Goal: Information Seeking & Learning: Learn about a topic

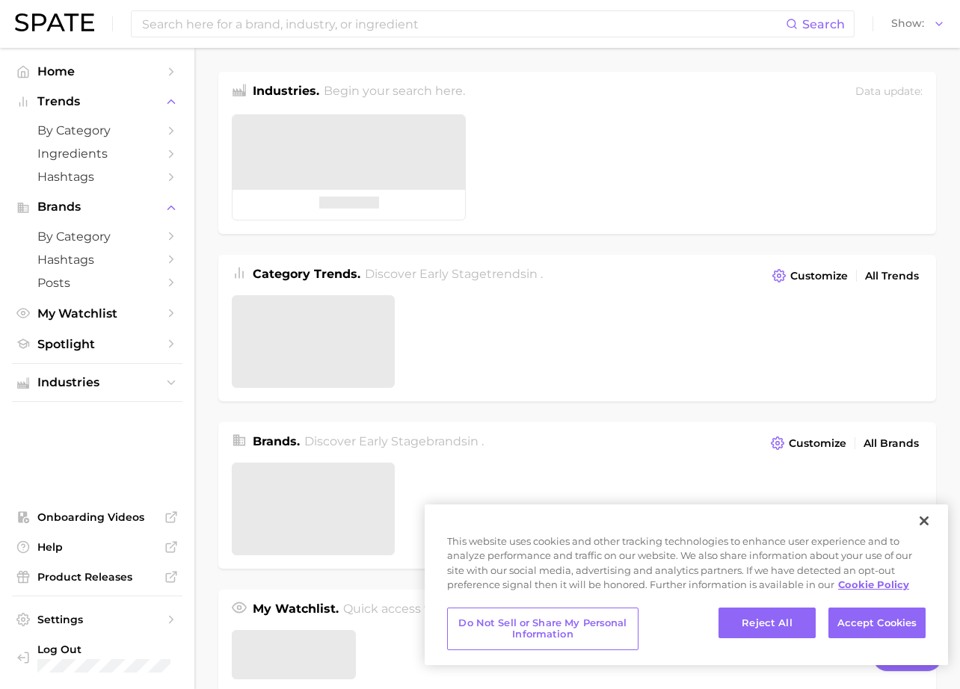
type textarea "x"
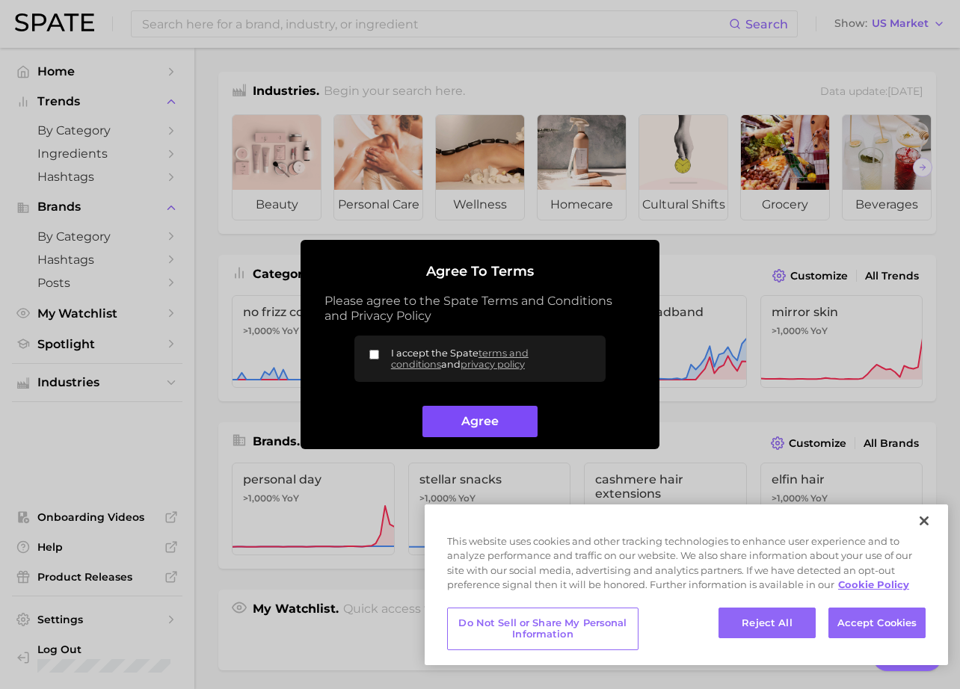
click at [497, 424] on button "Agree" at bounding box center [479, 422] width 114 height 32
click at [465, 420] on button "Agree" at bounding box center [479, 422] width 114 height 32
click at [381, 358] on label "I accept the Spate terms and conditions and privacy policy" at bounding box center [479, 359] width 251 height 46
click at [379, 358] on input "I accept the Spate terms and conditions and privacy policy" at bounding box center [374, 355] width 10 height 10
checkbox input "true"
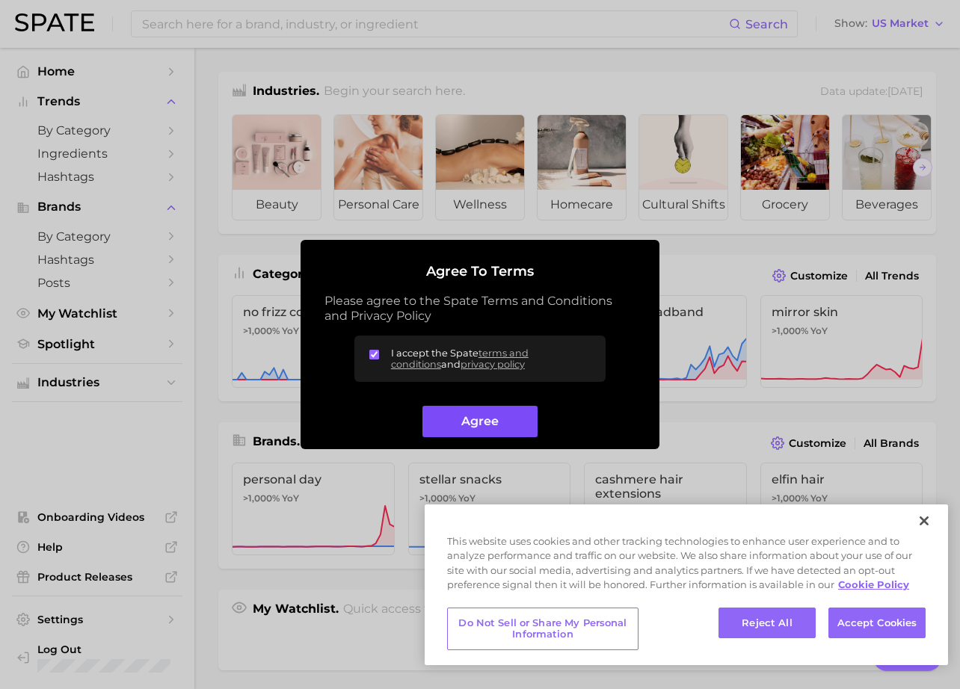
click at [473, 431] on button "Agree" at bounding box center [479, 422] width 114 height 32
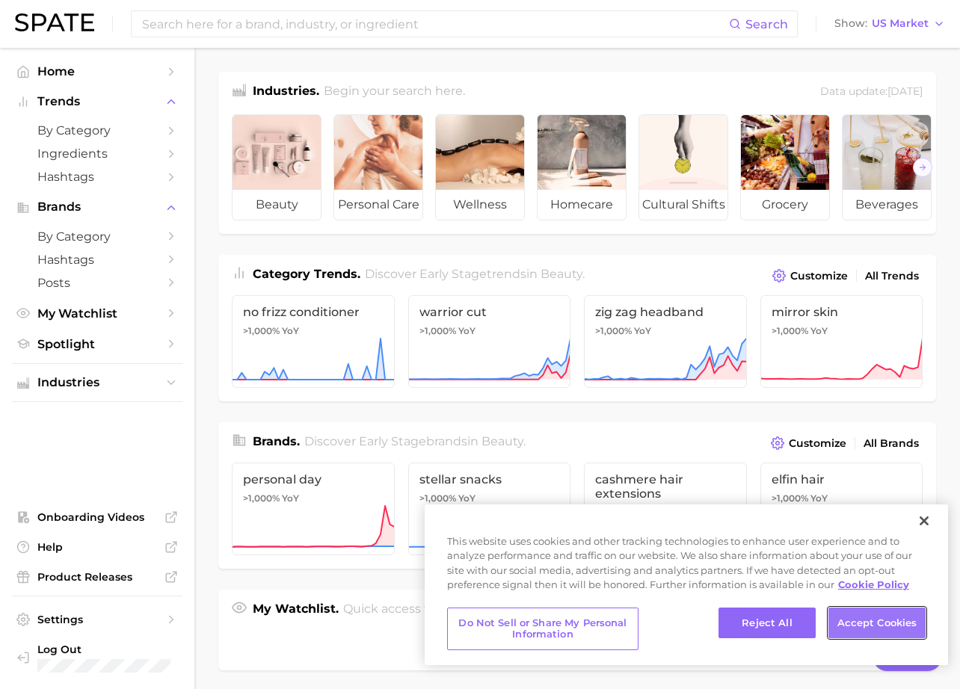
click at [873, 624] on button "Accept Cookies" at bounding box center [877, 623] width 97 height 31
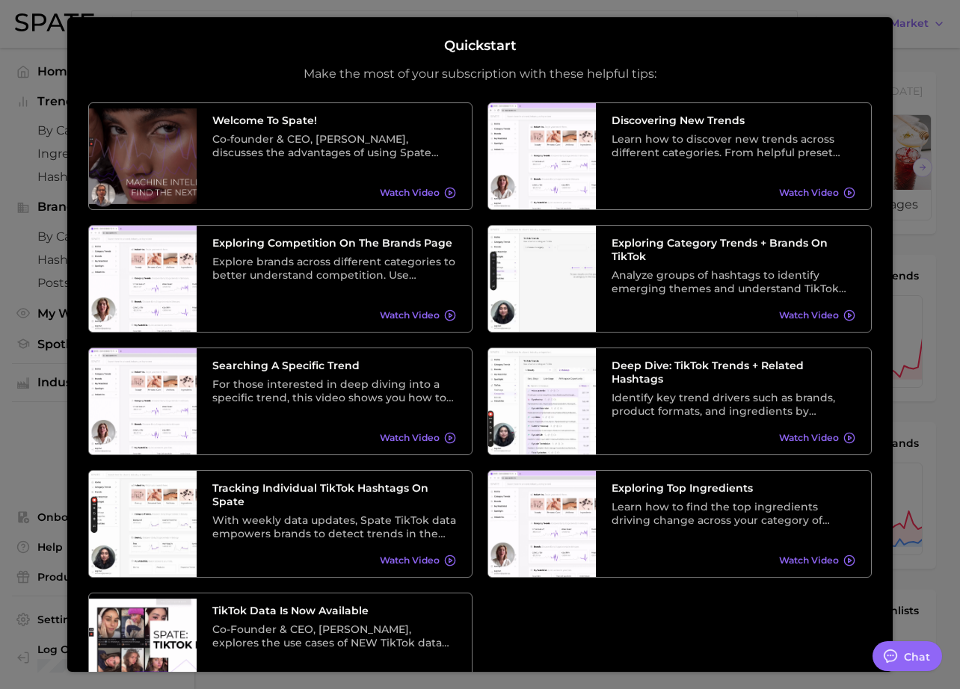
click at [858, 34] on div "Quickstart Make the most of your subscription with these helpful tips: Welcome …" at bounding box center [480, 344] width 826 height 655
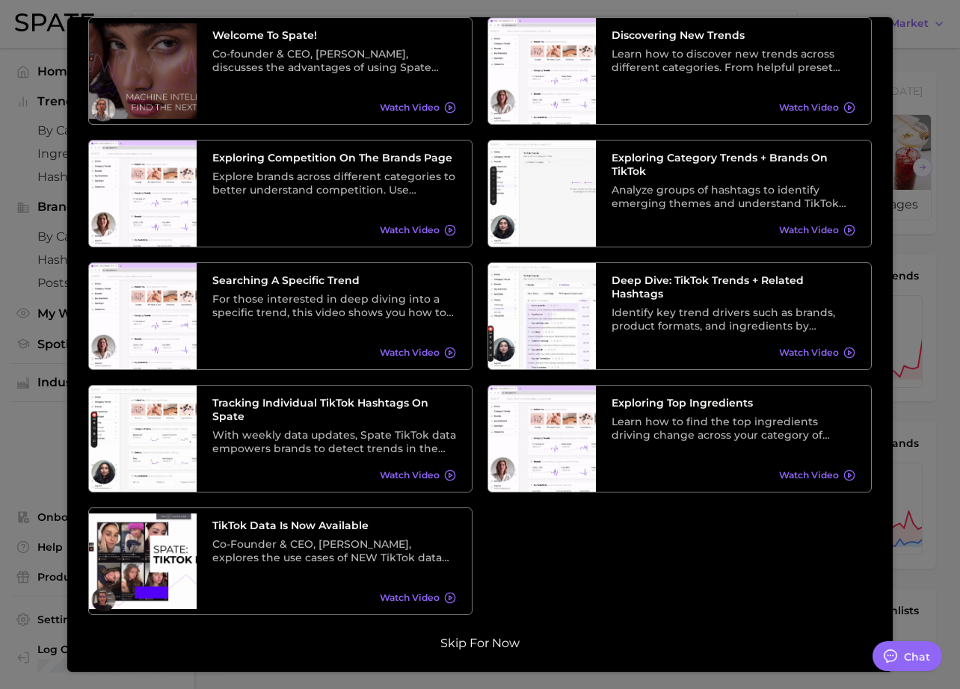
click at [495, 636] on button "Skip for now" at bounding box center [480, 643] width 88 height 15
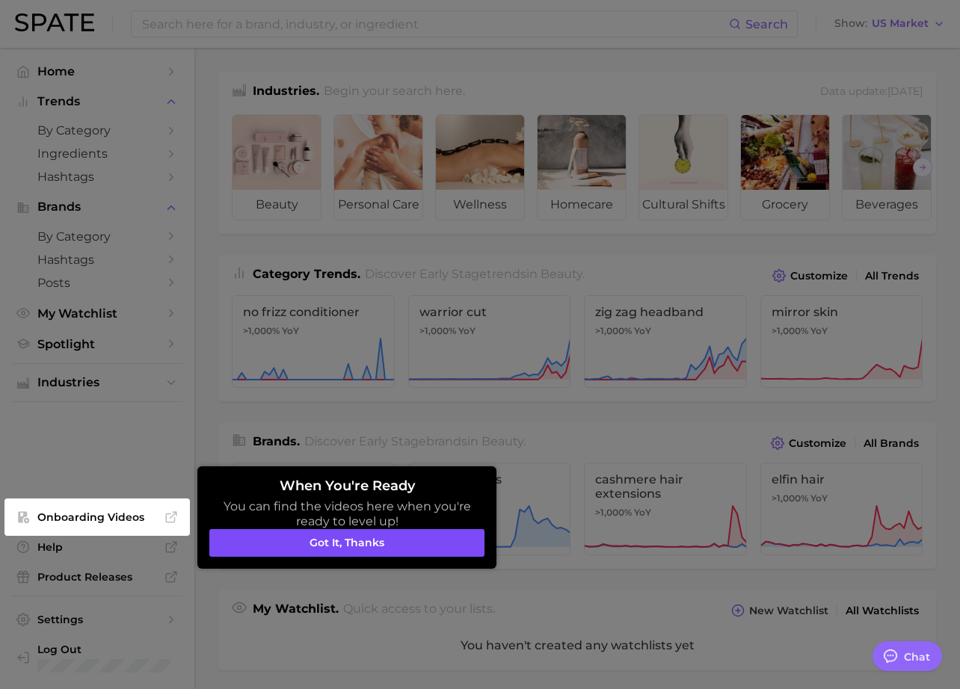
click at [351, 544] on button "Got it, thanks" at bounding box center [346, 543] width 275 height 28
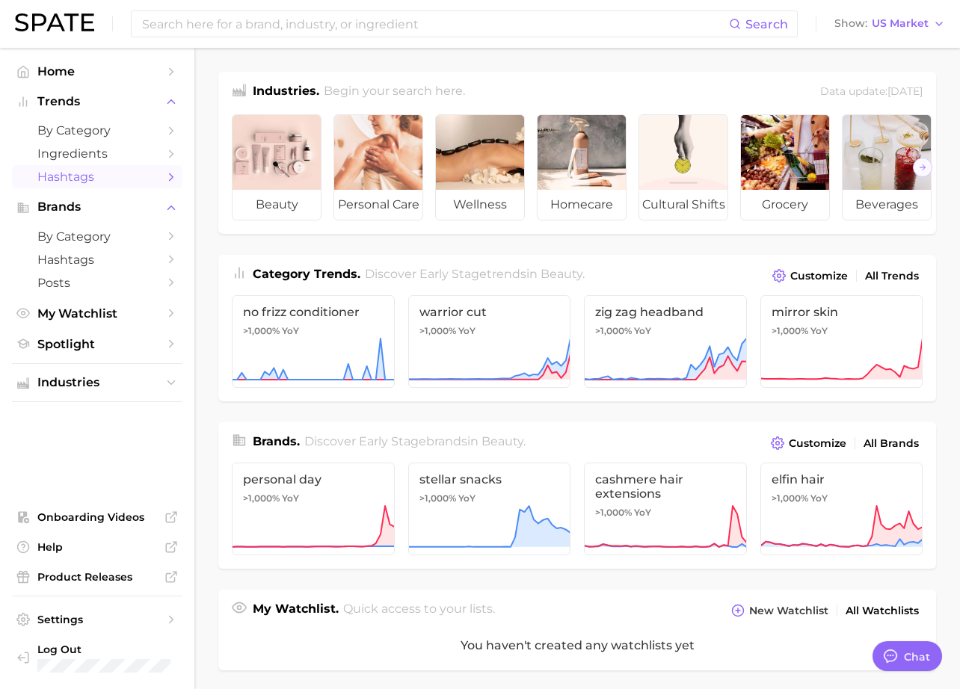
click at [93, 176] on span "Hashtags" at bounding box center [97, 177] width 120 height 14
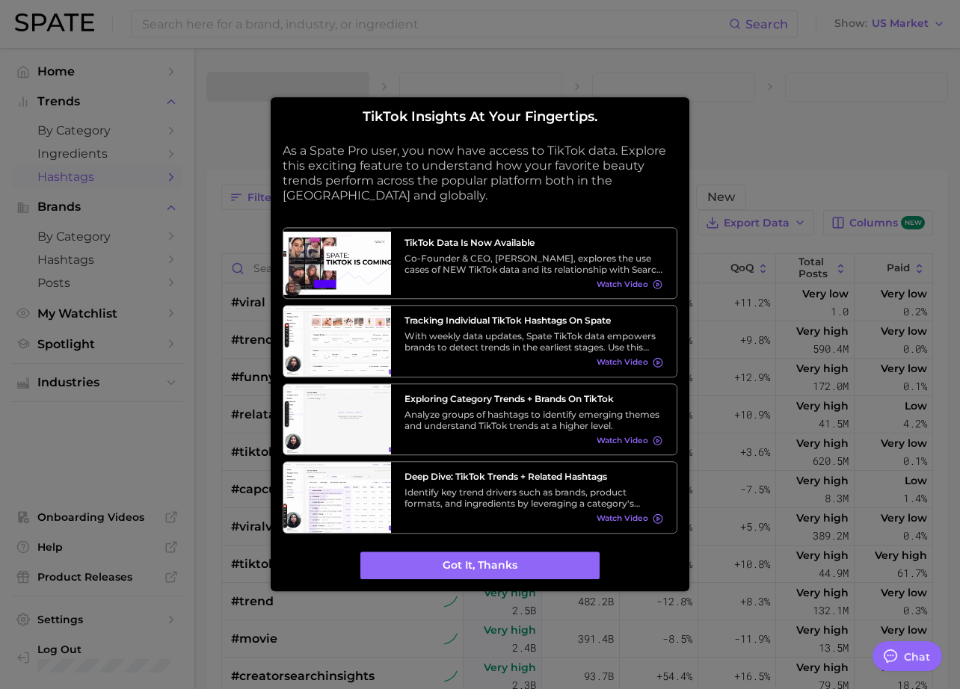
type textarea "x"
click at [447, 572] on button "Got it, thanks" at bounding box center [479, 566] width 239 height 28
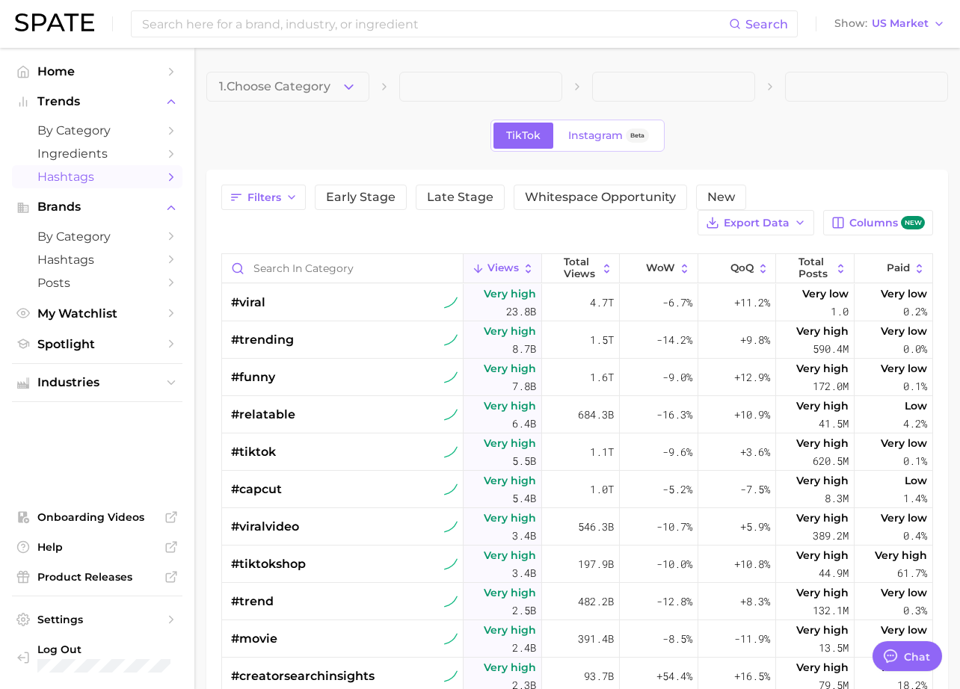
click at [455, 87] on span at bounding box center [480, 87] width 163 height 30
click at [63, 239] on span "by Category" at bounding box center [97, 237] width 120 height 14
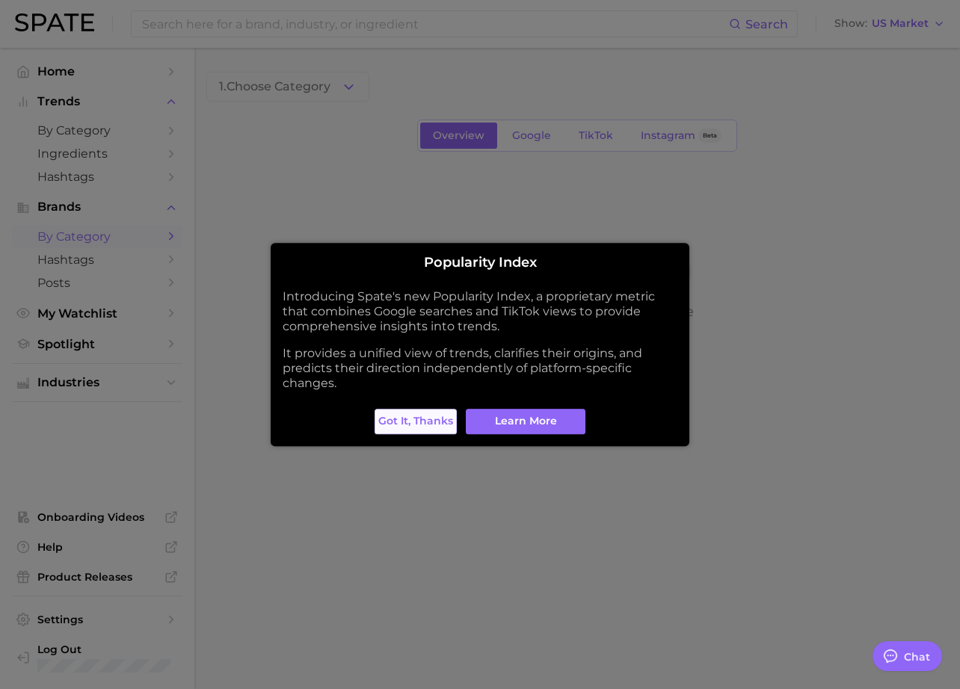
click at [411, 421] on span "Got it, thanks" at bounding box center [415, 421] width 75 height 13
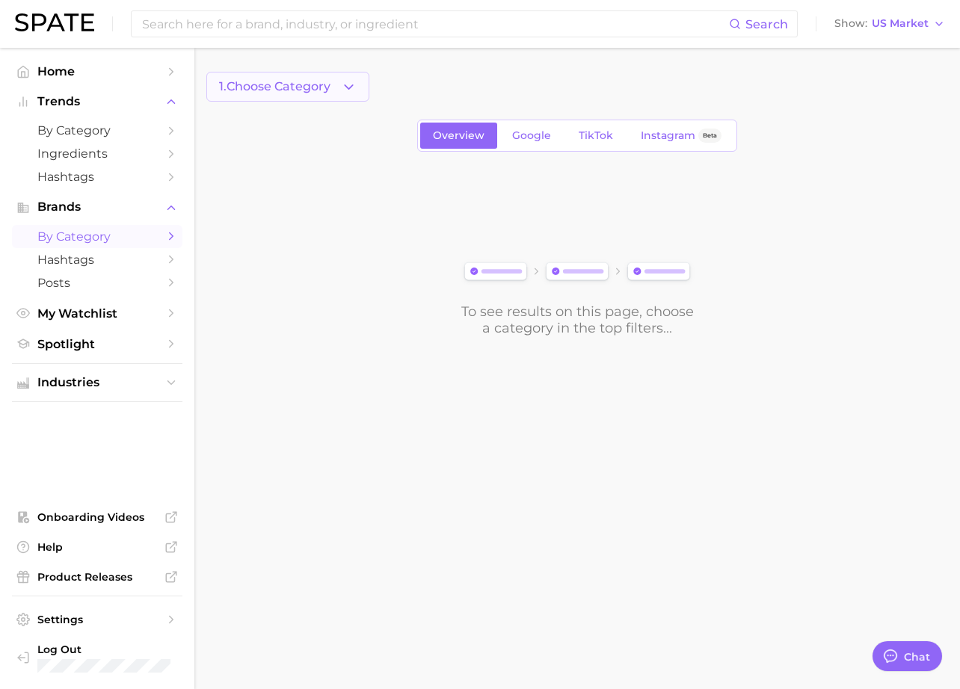
click at [327, 86] on span "1. Choose Category" at bounding box center [274, 86] width 111 height 13
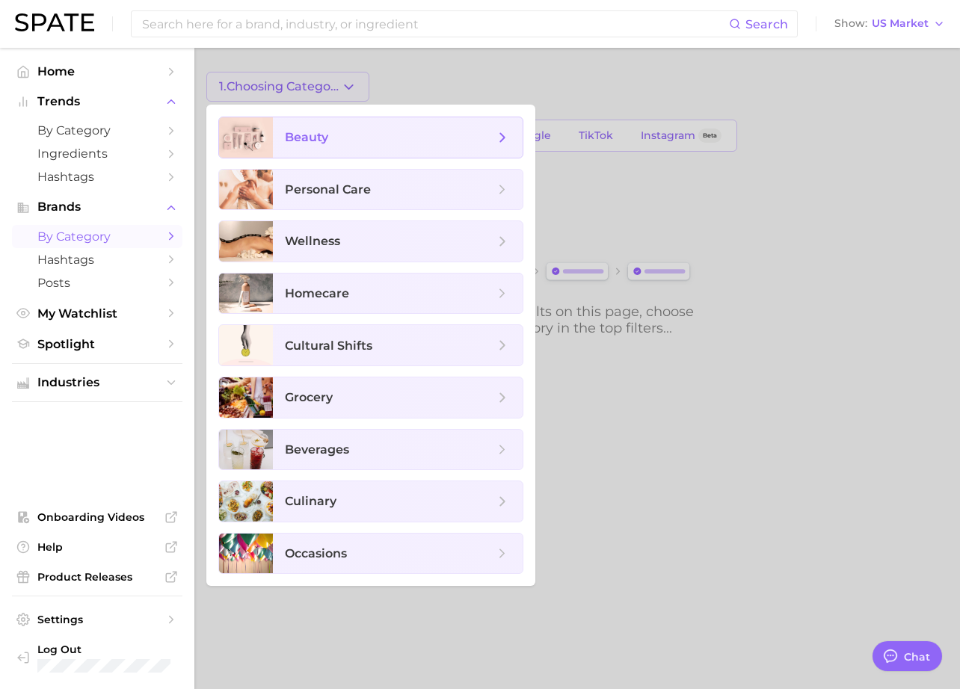
click at [320, 133] on span "beauty" at bounding box center [306, 137] width 43 height 14
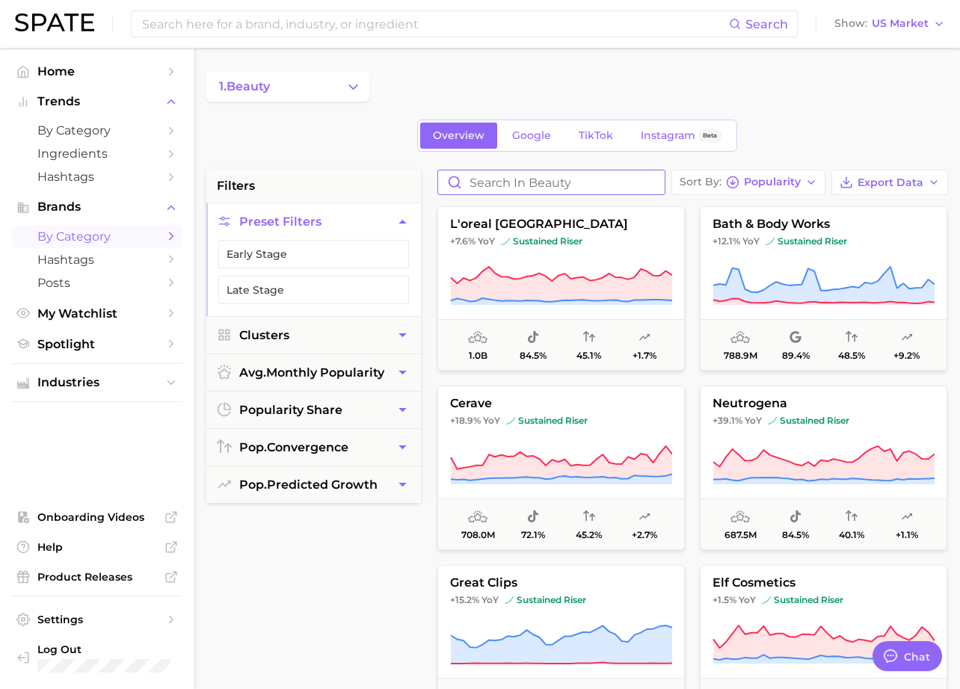
click at [474, 186] on input "Search in beauty" at bounding box center [551, 182] width 227 height 24
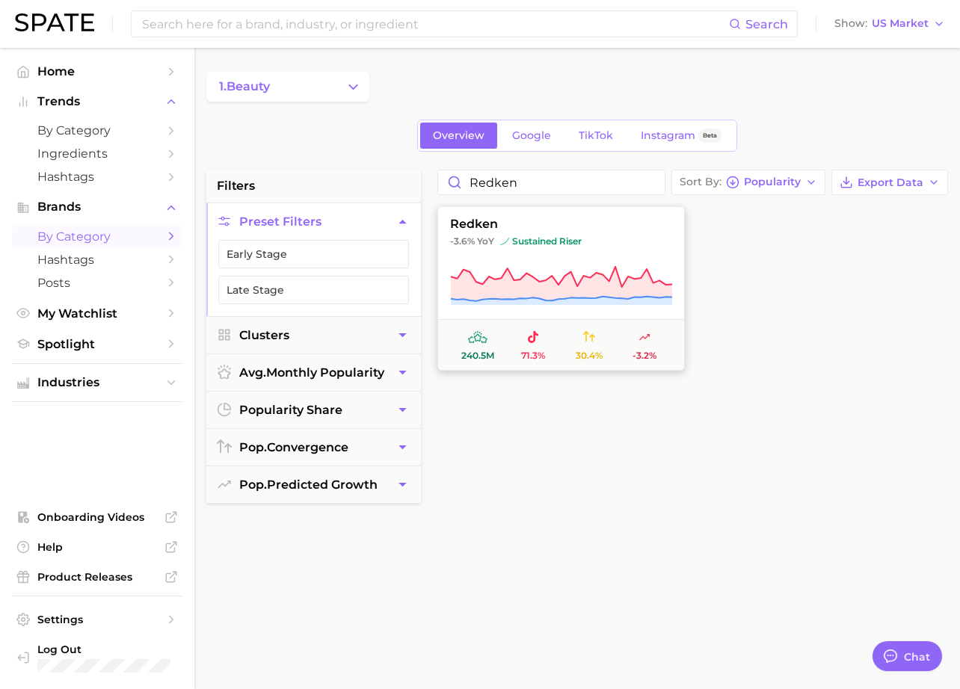
click at [640, 270] on icon at bounding box center [561, 286] width 222 height 42
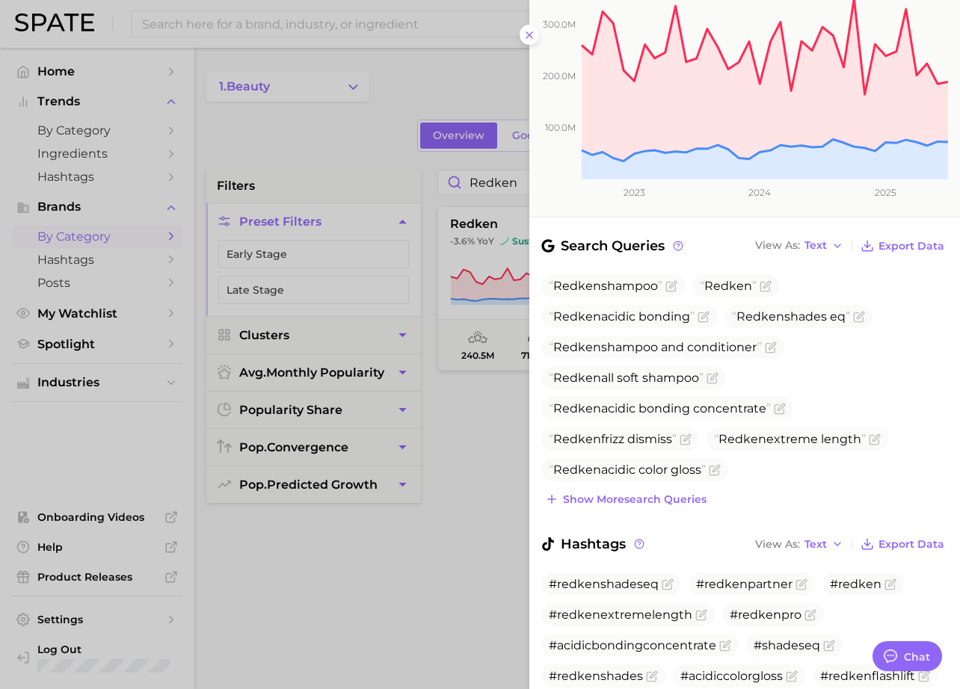
scroll to position [283, 0]
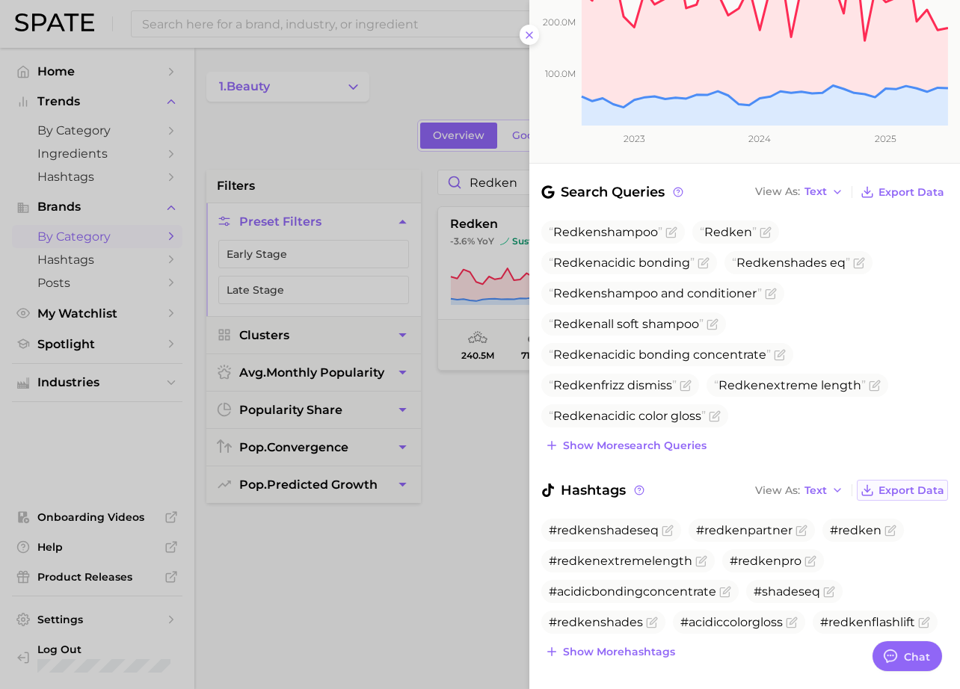
click at [895, 485] on span "Export Data" at bounding box center [912, 491] width 66 height 13
click at [903, 186] on span "Export Data" at bounding box center [912, 192] width 66 height 13
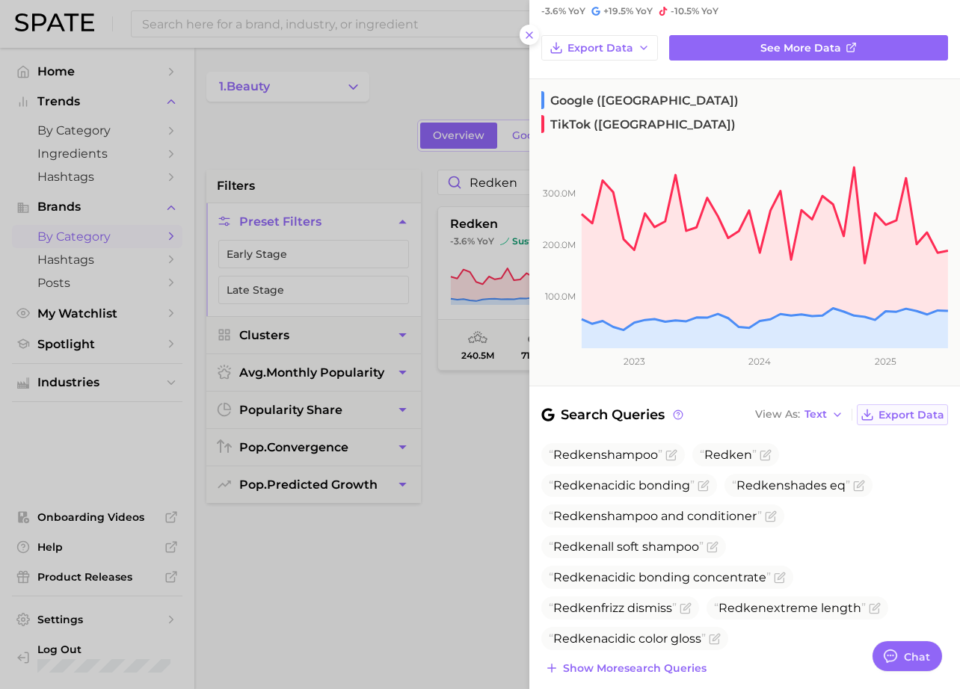
scroll to position [0, 0]
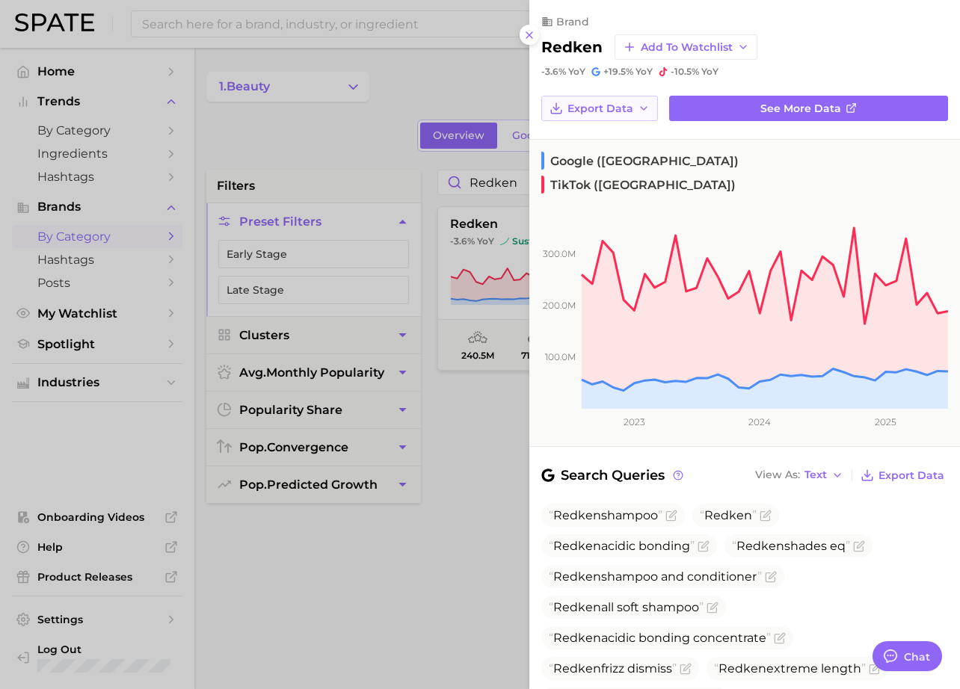
click at [604, 117] on button "Export Data" at bounding box center [599, 108] width 117 height 25
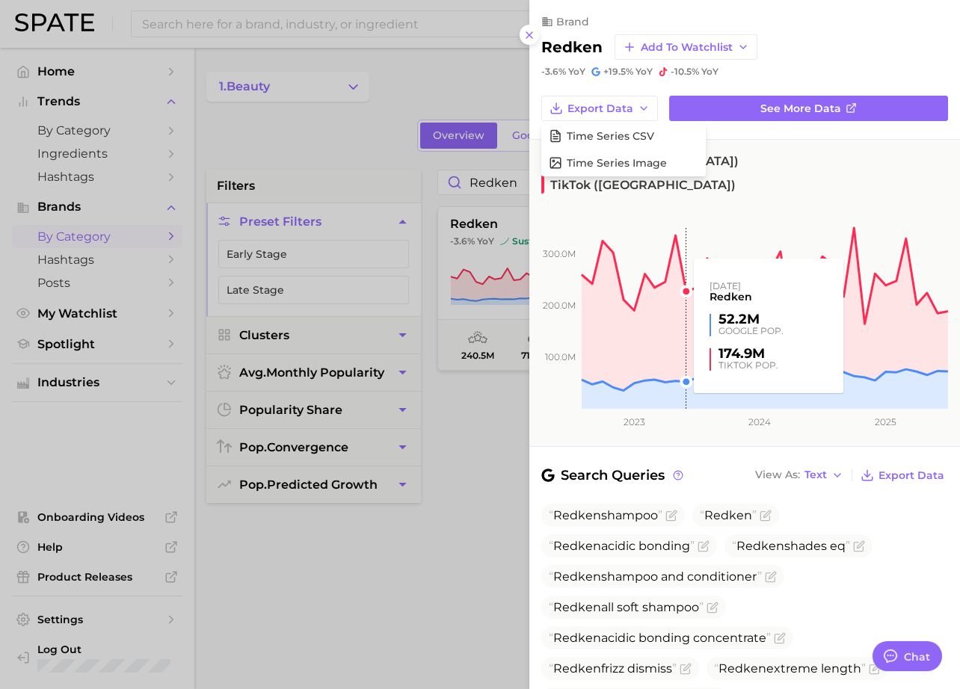
click at [683, 262] on rect at bounding box center [738, 300] width 419 height 218
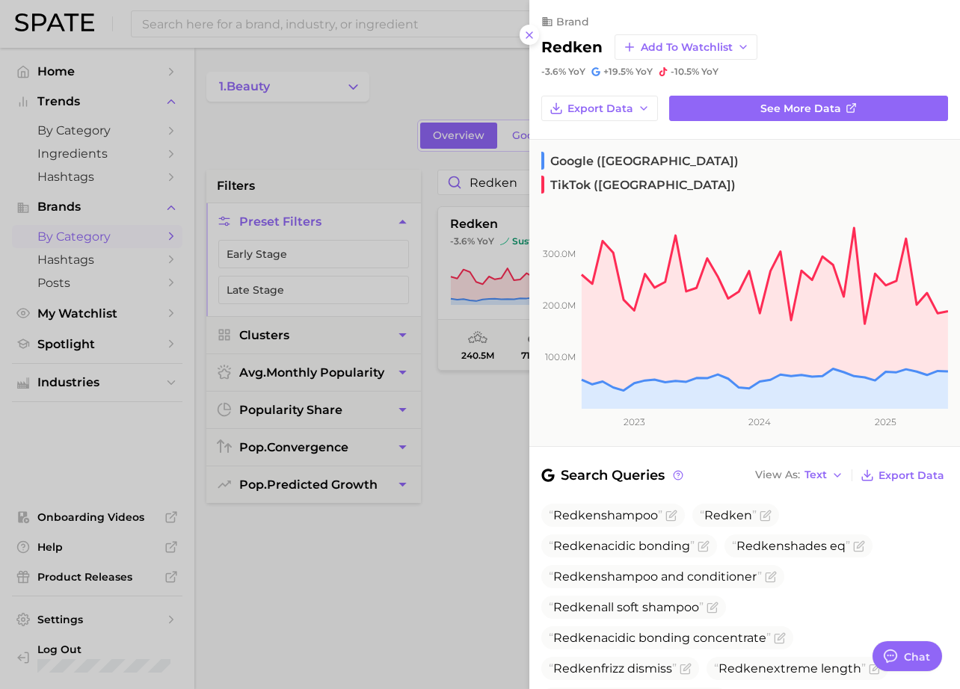
click at [387, 158] on div at bounding box center [480, 344] width 960 height 689
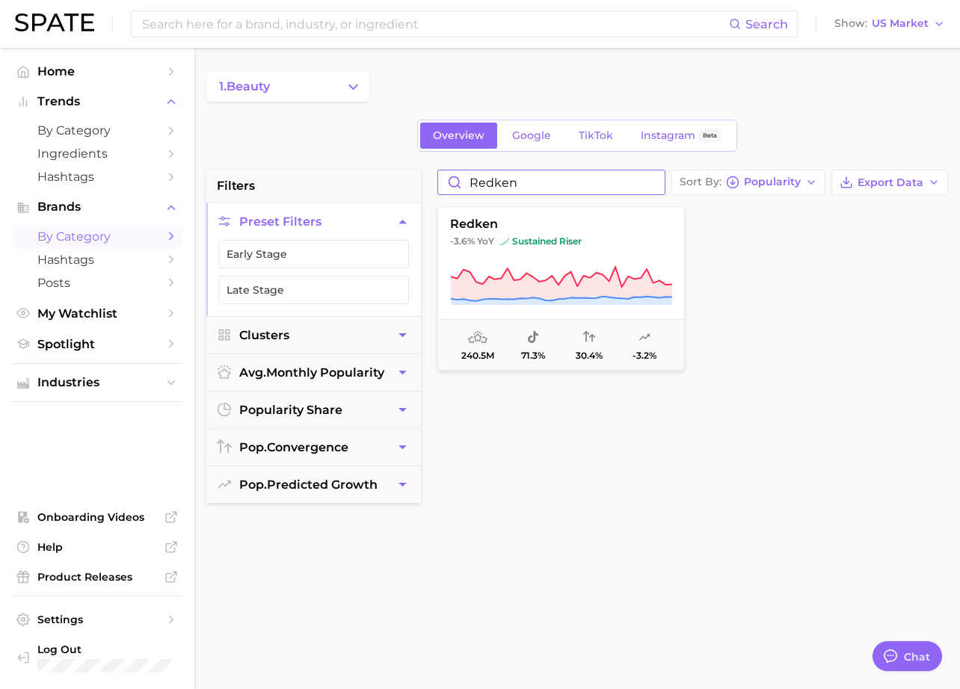
drag, startPoint x: 548, startPoint y: 181, endPoint x: 387, endPoint y: 179, distance: 161.5
click at [387, 179] on div "filters Preset Filters Early Stage Late Stage Clusters avg. monthly popularity …" at bounding box center [580, 639] width 749 height 938
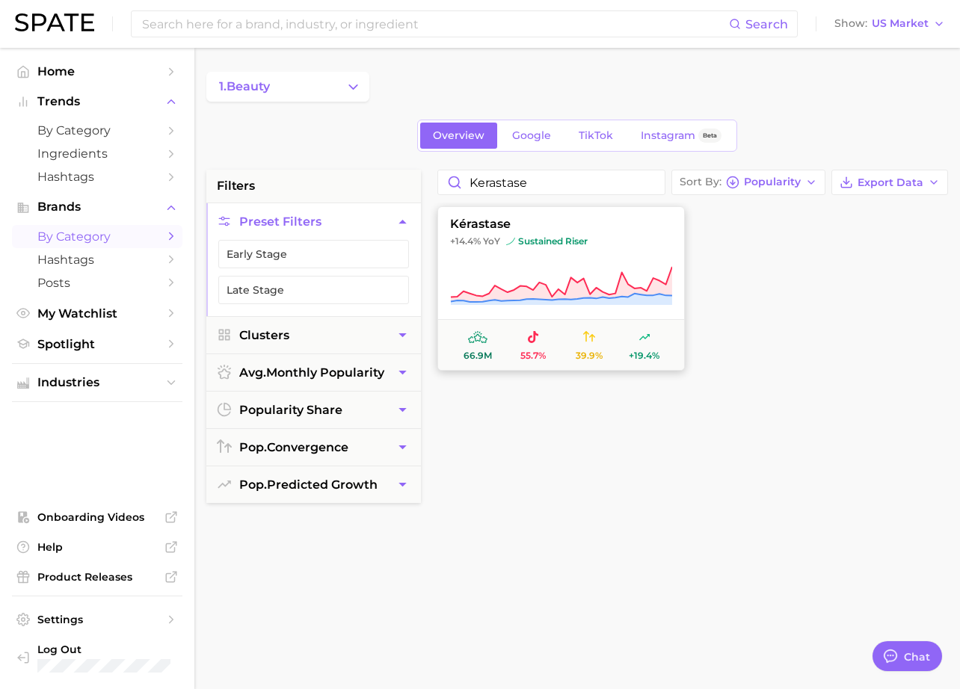
click at [498, 229] on span "kérastase" at bounding box center [561, 224] width 246 height 13
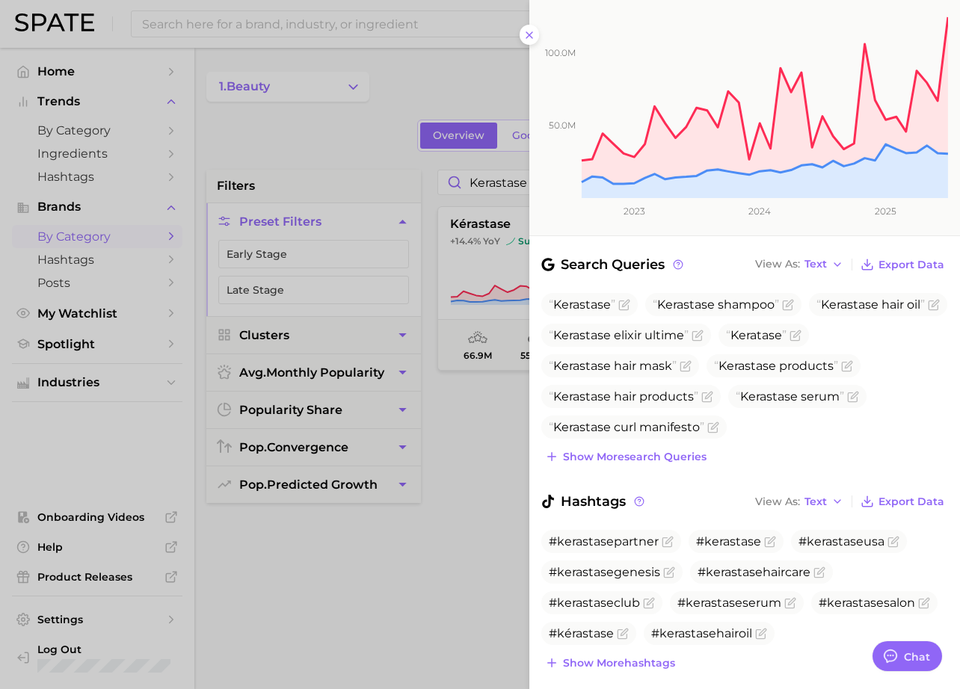
scroll to position [222, 0]
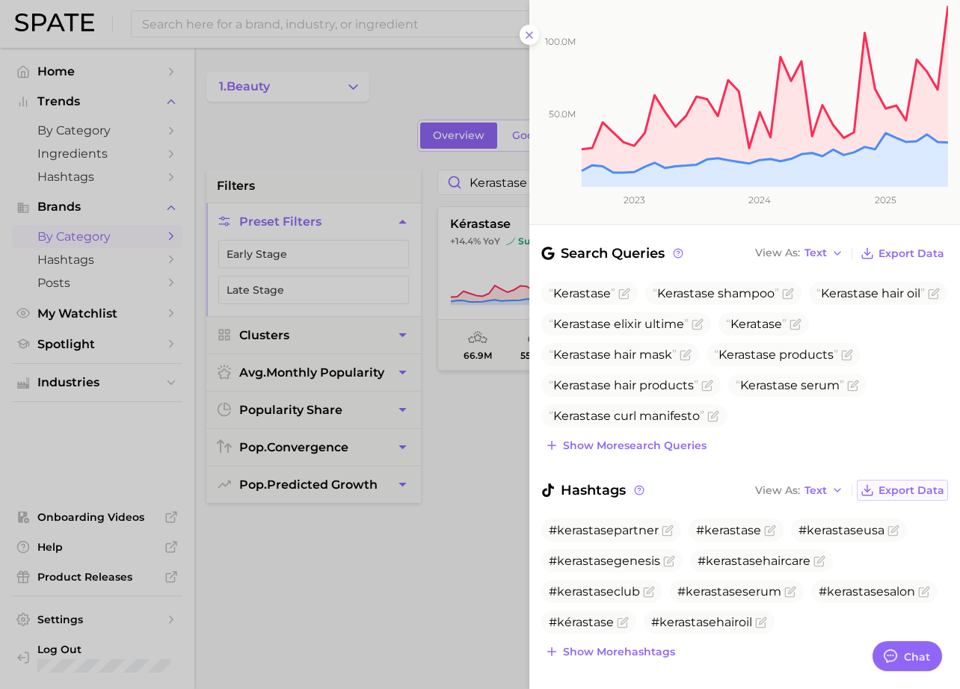
click at [894, 480] on button "Export Data" at bounding box center [902, 490] width 91 height 21
click at [878, 243] on button "Export Data" at bounding box center [902, 253] width 91 height 21
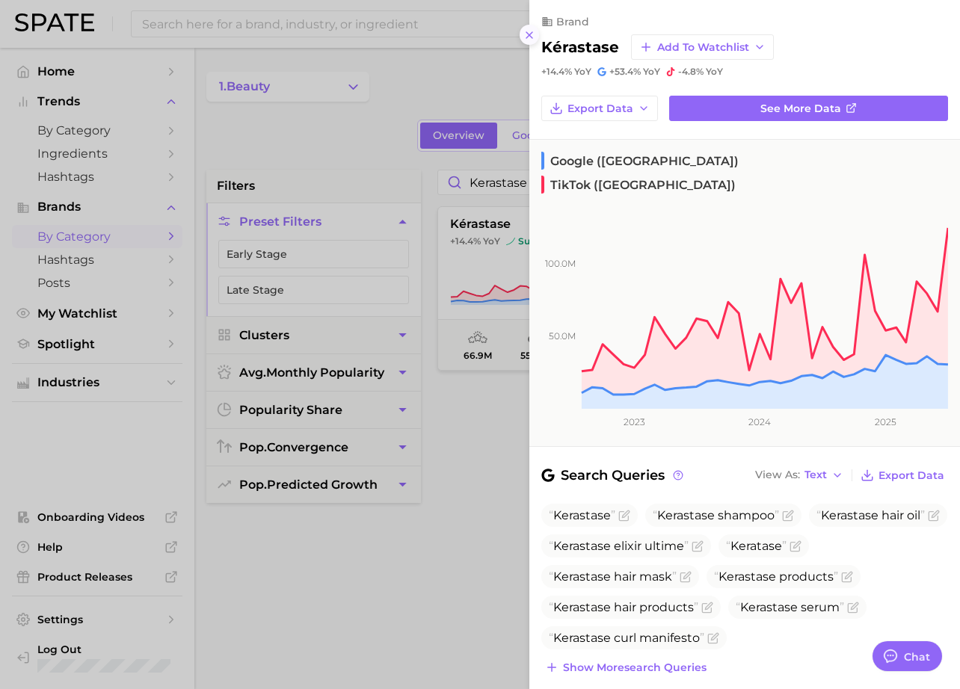
click at [534, 34] on icon at bounding box center [529, 35] width 12 height 12
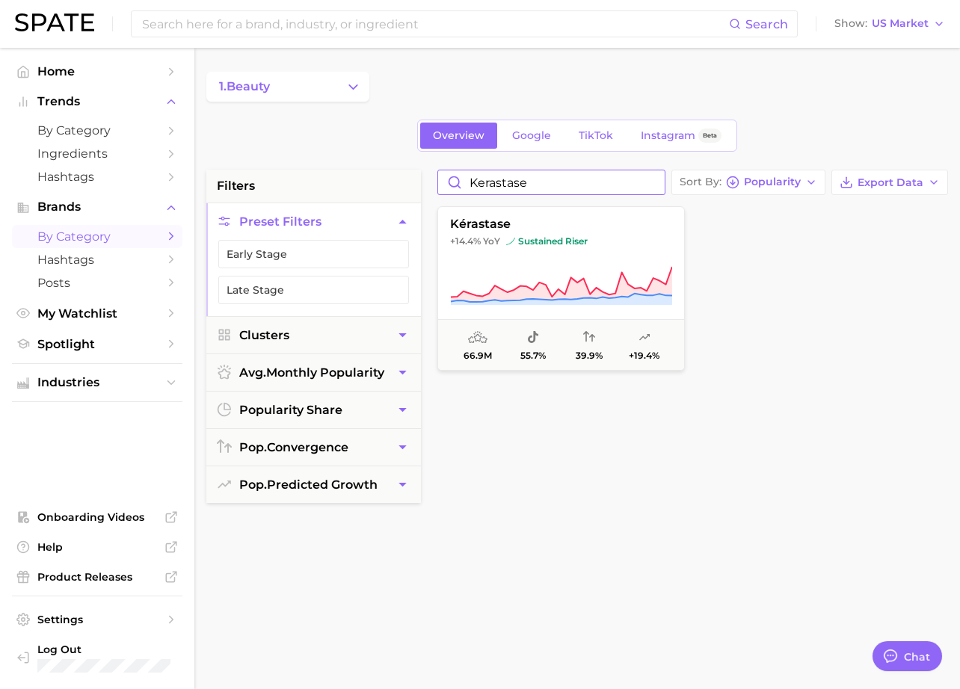
drag, startPoint x: 525, startPoint y: 186, endPoint x: 391, endPoint y: 181, distance: 134.0
click at [391, 181] on div "filters Preset Filters Early Stage Late Stage Clusters avg. monthly popularity …" at bounding box center [580, 639] width 749 height 938
type input "[PERSON_NAME]"
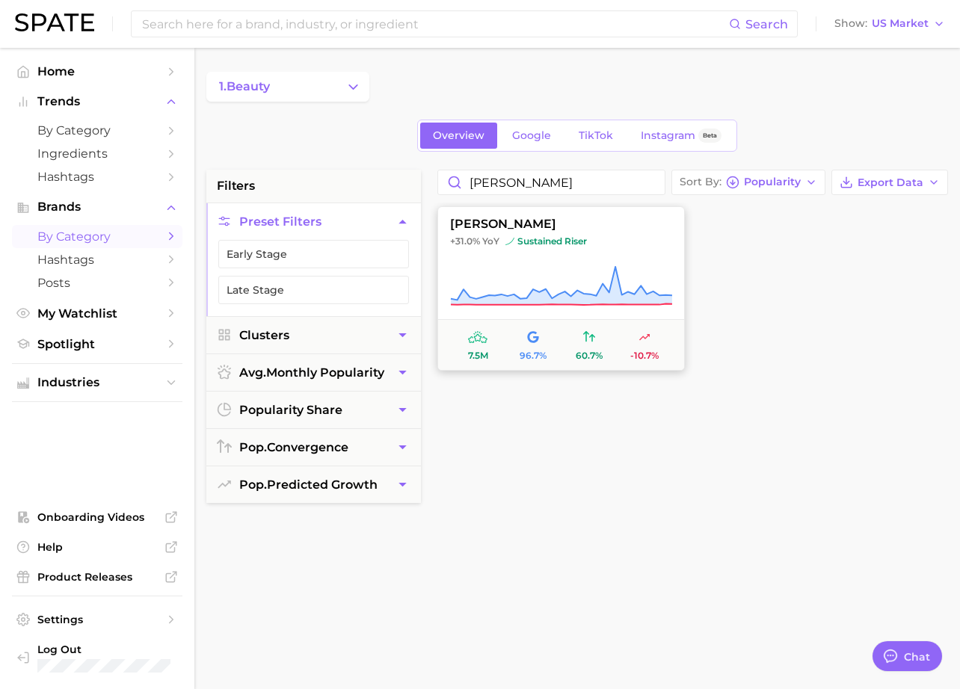
click at [601, 266] on icon at bounding box center [561, 286] width 222 height 42
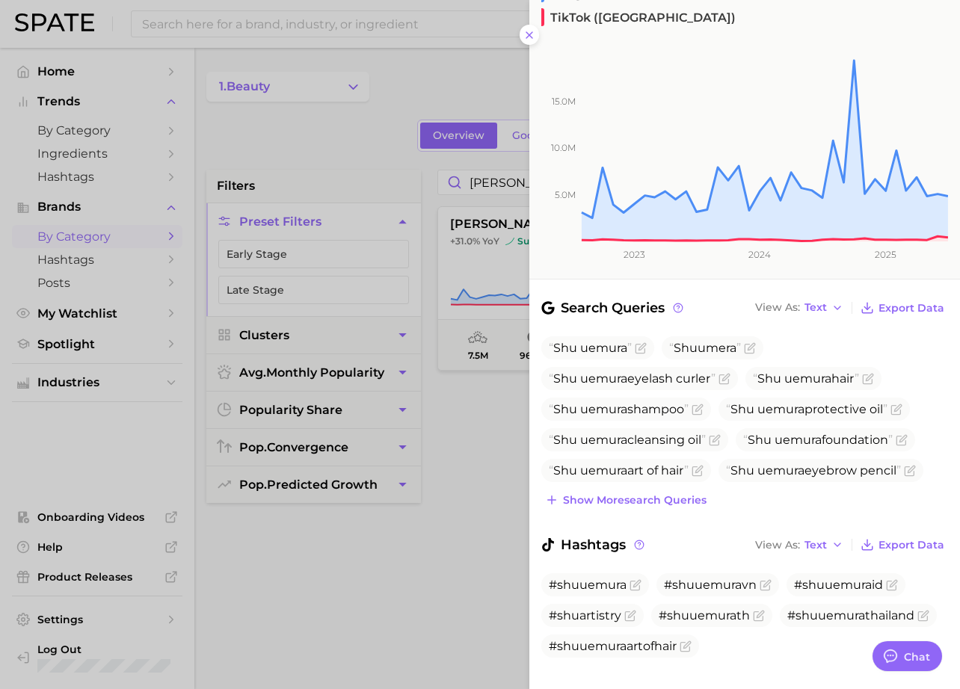
scroll to position [170, 0]
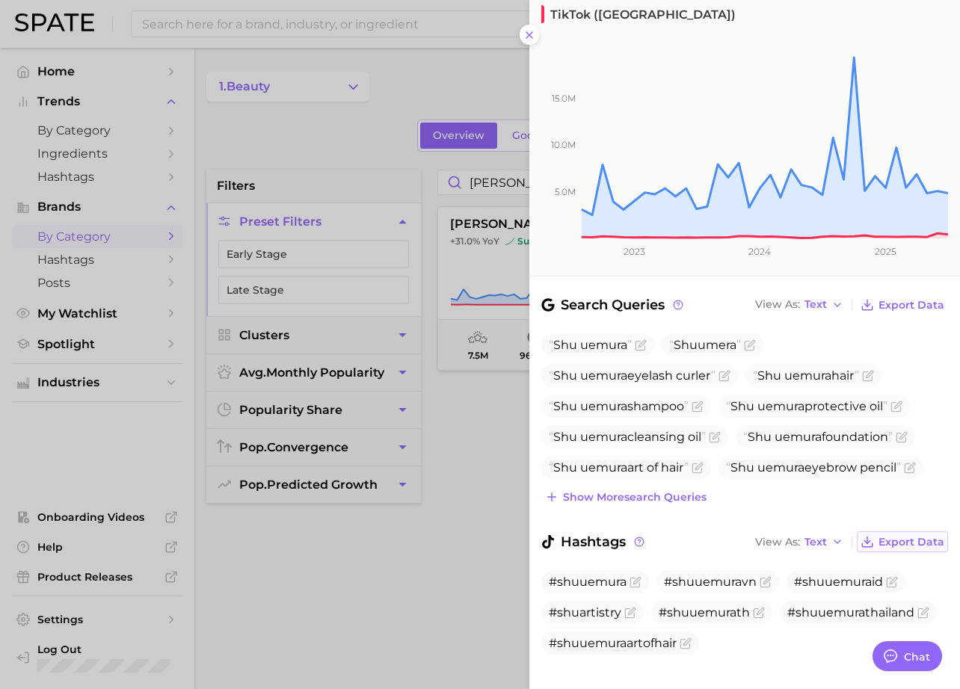
click at [900, 536] on span "Export Data" at bounding box center [912, 542] width 66 height 13
click at [902, 299] on span "Export Data" at bounding box center [912, 305] width 66 height 13
click at [271, 140] on div at bounding box center [480, 344] width 960 height 689
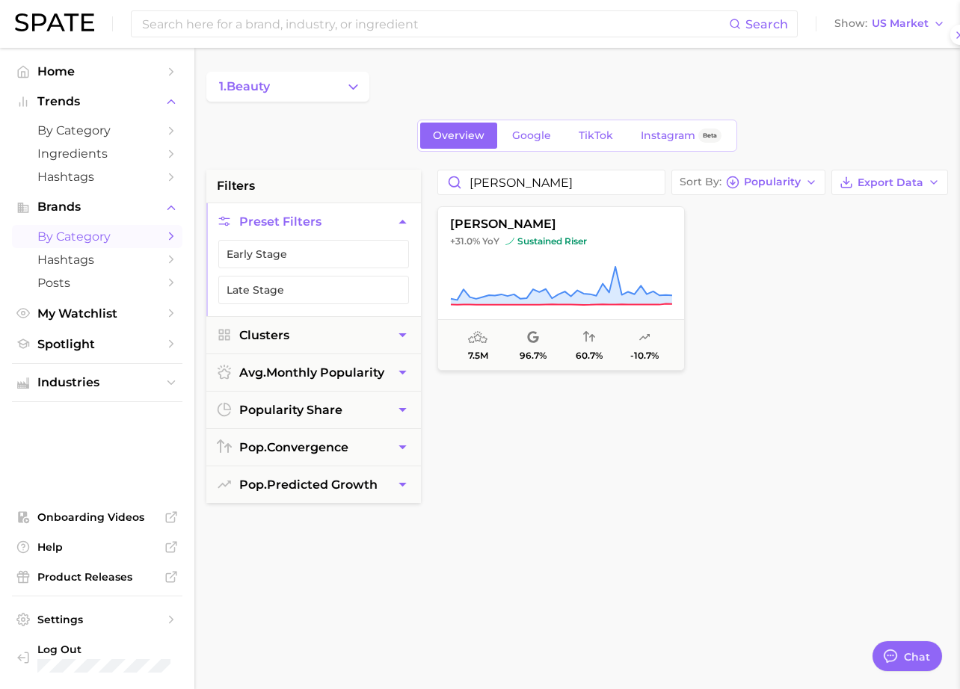
scroll to position [0, 0]
click at [71, 171] on span "Hashtags" at bounding box center [97, 177] width 120 height 14
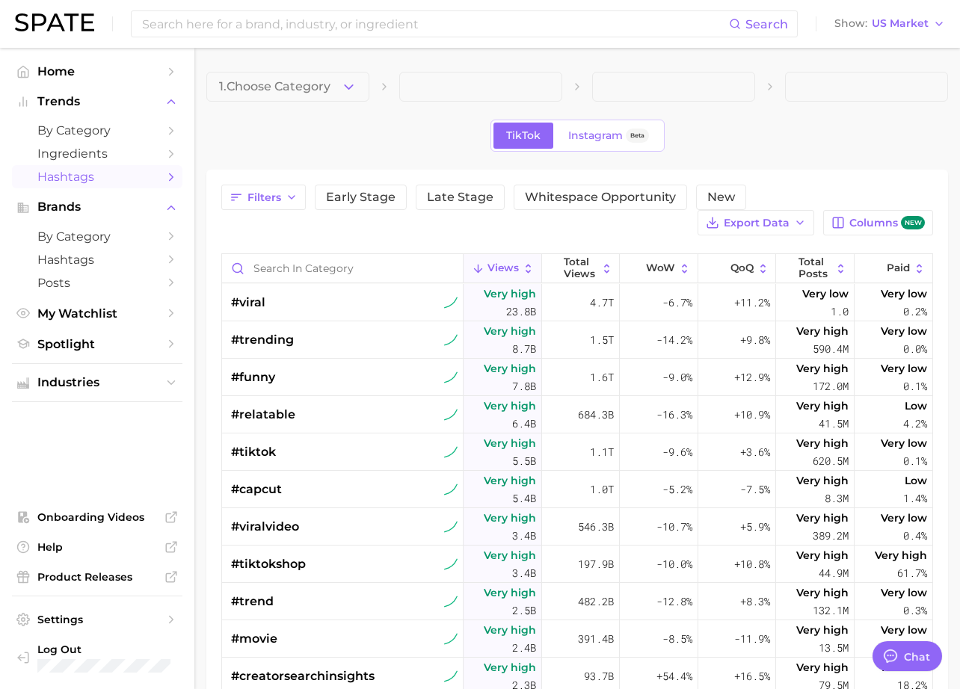
click at [431, 91] on span at bounding box center [480, 87] width 163 height 30
click at [322, 87] on span "1. Choose Category" at bounding box center [274, 86] width 111 height 13
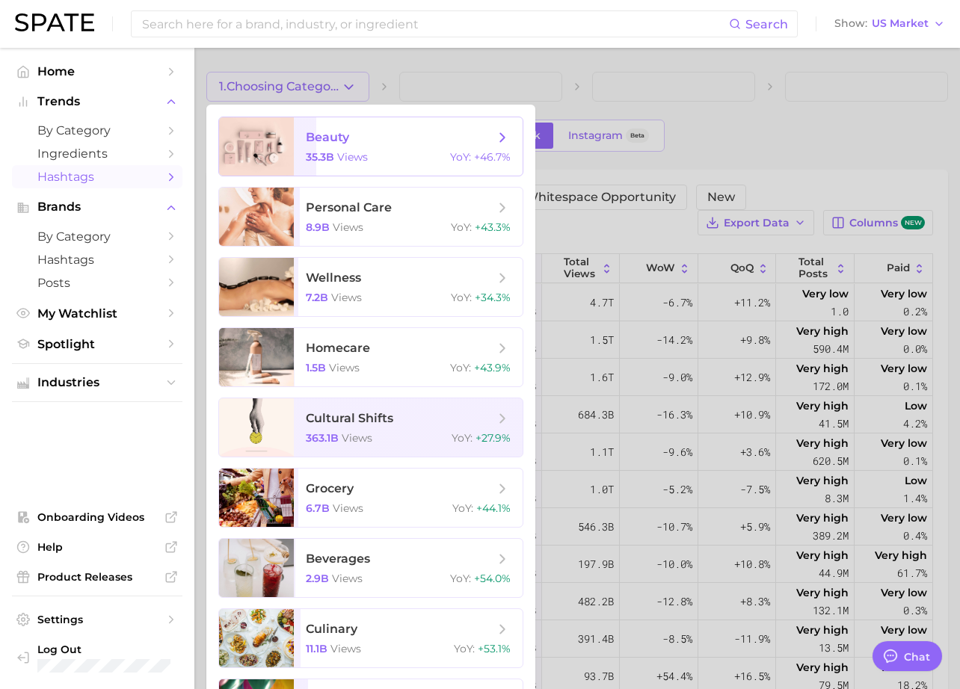
click at [304, 151] on span "beauty 35.3b views YoY : +46.7%" at bounding box center [408, 146] width 229 height 58
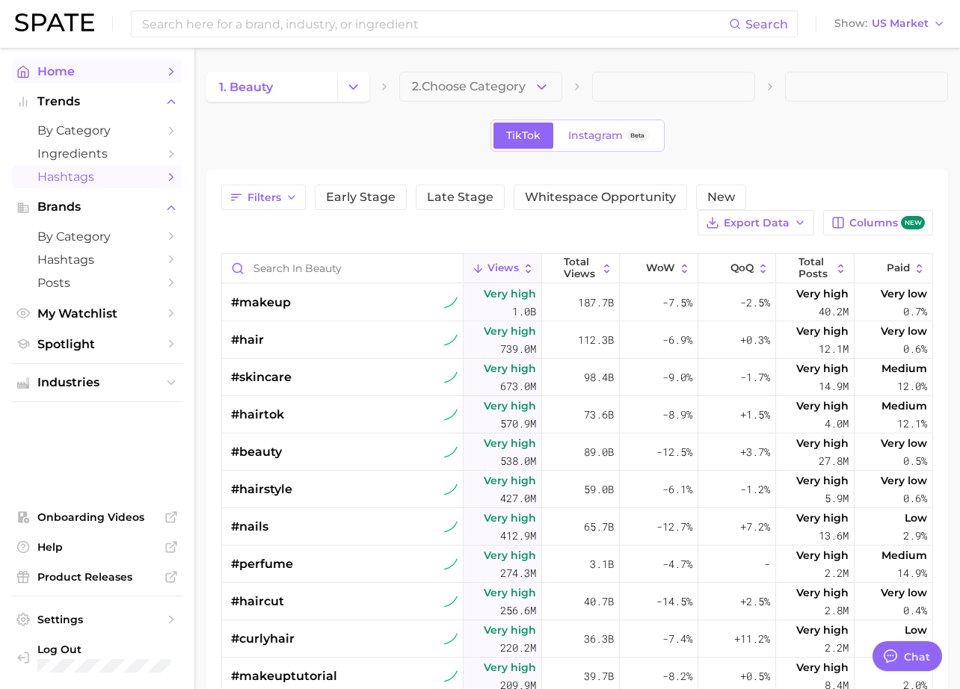
click at [72, 75] on span "Home" at bounding box center [97, 71] width 120 height 14
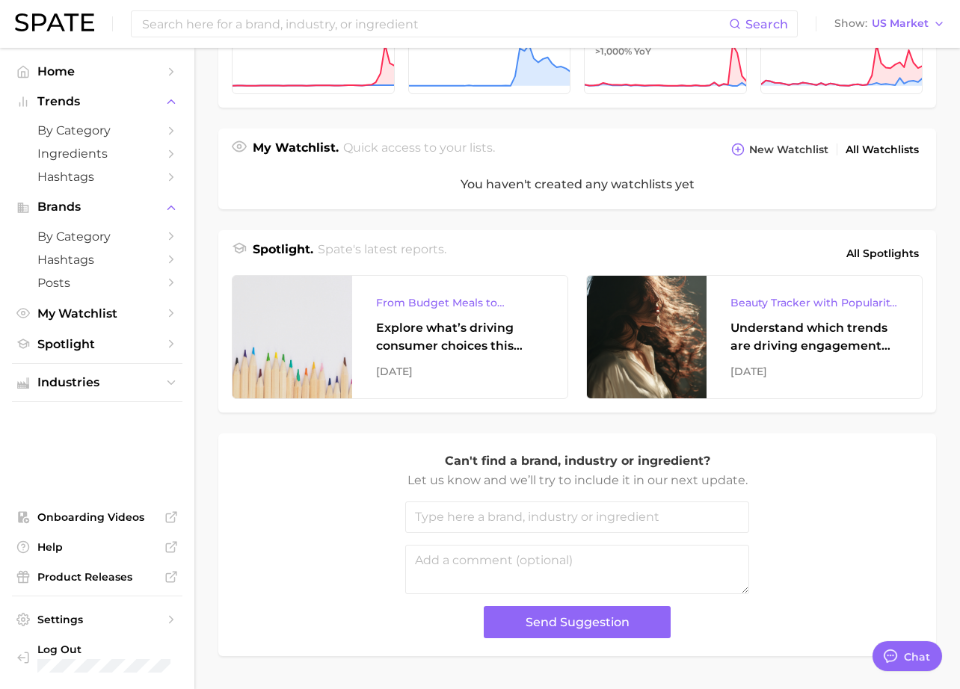
scroll to position [464, 0]
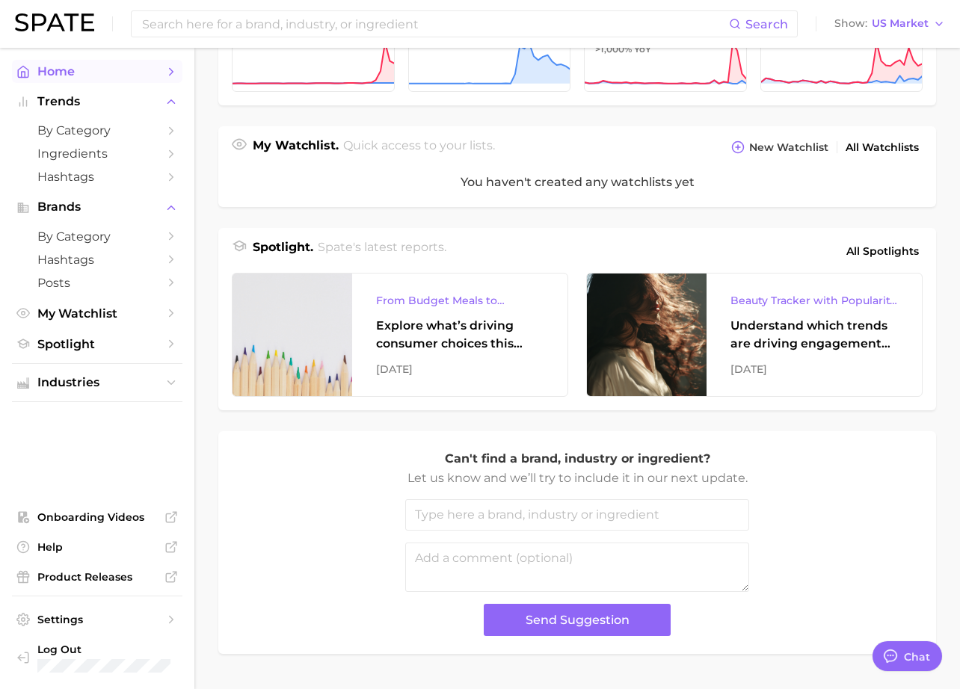
click at [126, 79] on link "Home" at bounding box center [97, 71] width 170 height 23
click at [105, 73] on span "Home" at bounding box center [97, 71] width 120 height 14
click at [129, 69] on span "Home" at bounding box center [97, 71] width 120 height 14
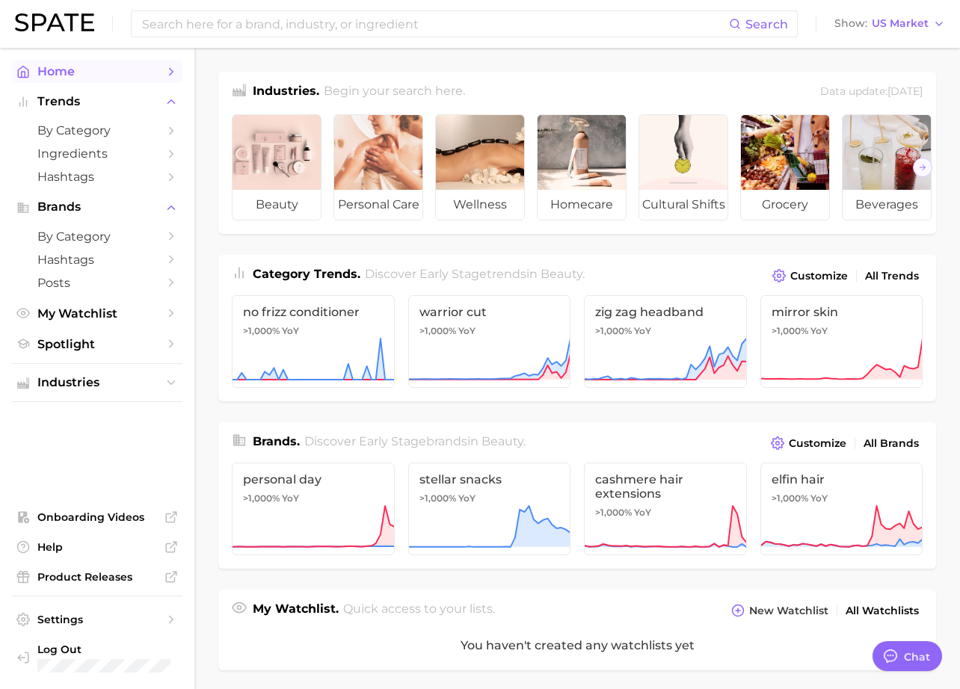
click at [88, 65] on span "Home" at bounding box center [97, 71] width 120 height 14
click at [146, 383] on span "Industries" at bounding box center [97, 382] width 120 height 13
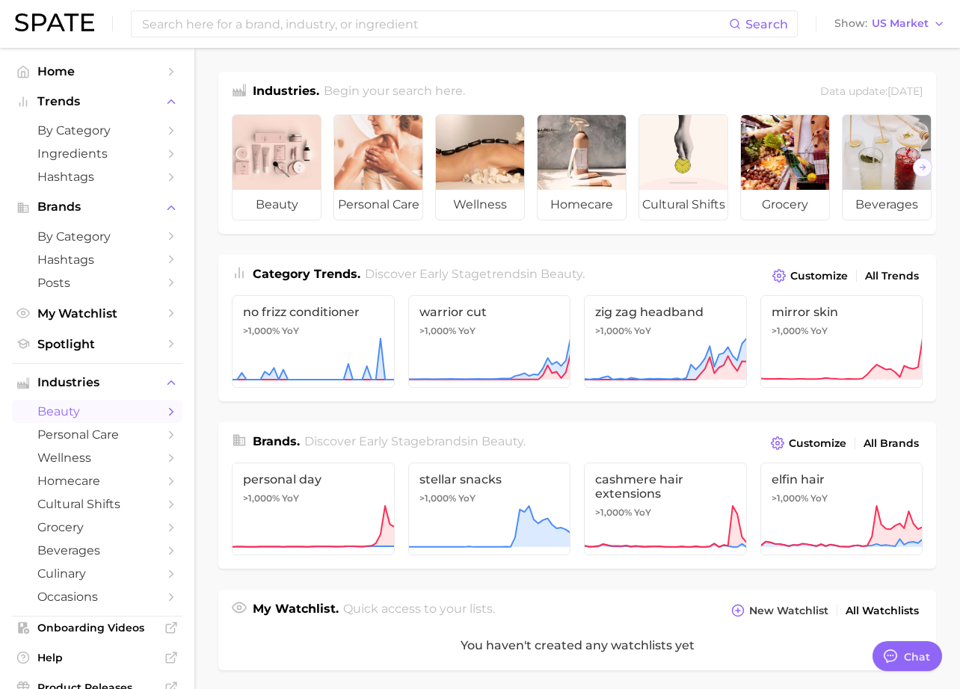
click at [66, 415] on span "beauty" at bounding box center [97, 412] width 120 height 14
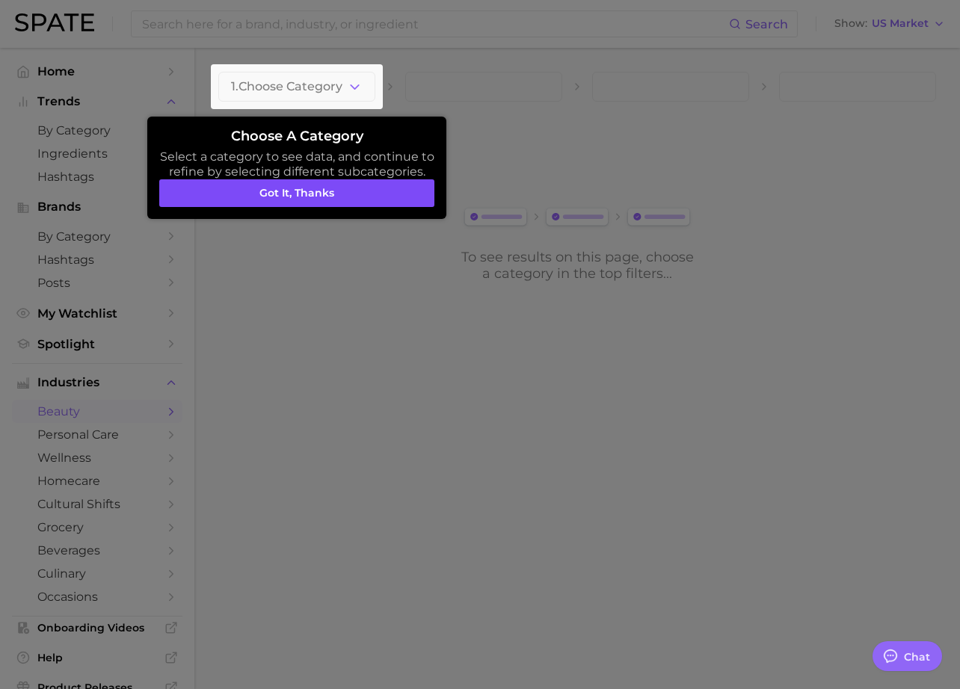
click at [340, 196] on button "Got it, thanks" at bounding box center [296, 193] width 275 height 28
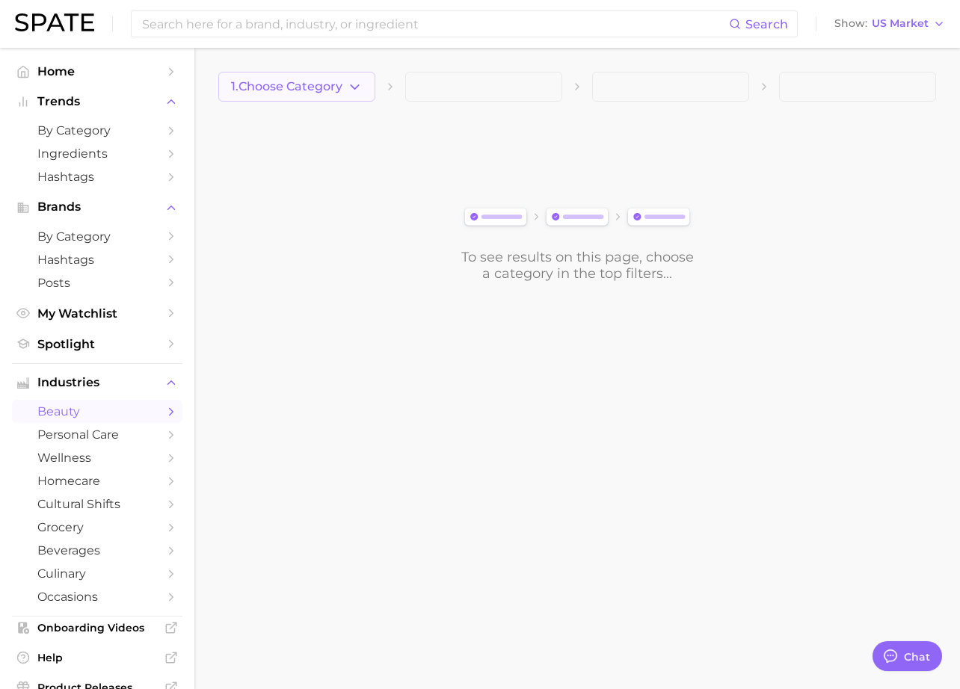
click at [338, 76] on button "1. Choose Category" at bounding box center [296, 87] width 157 height 30
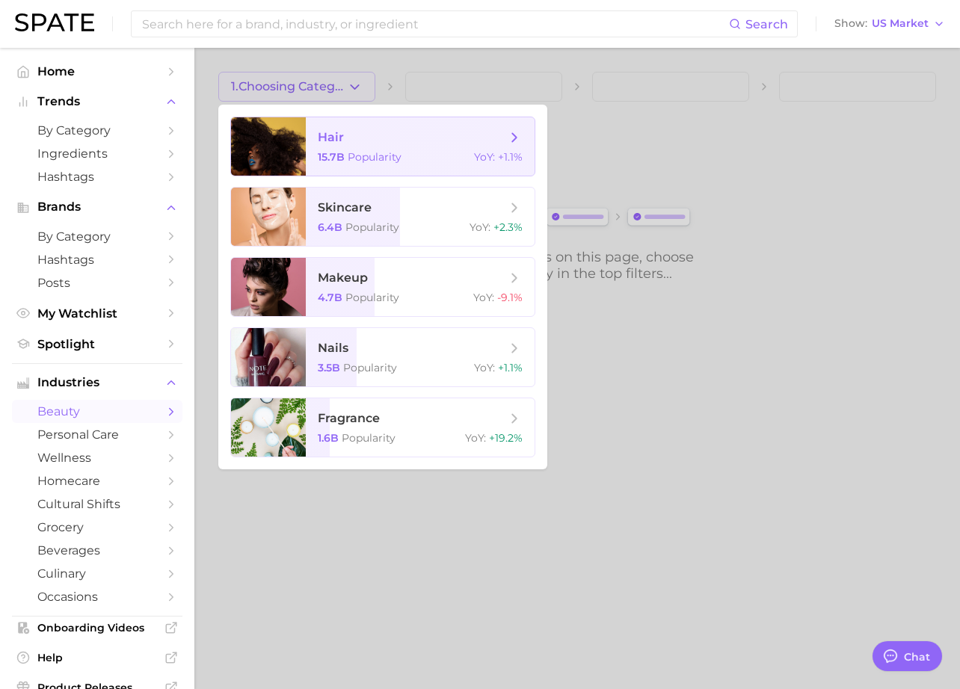
click at [325, 157] on span "15.7b" at bounding box center [331, 156] width 27 height 13
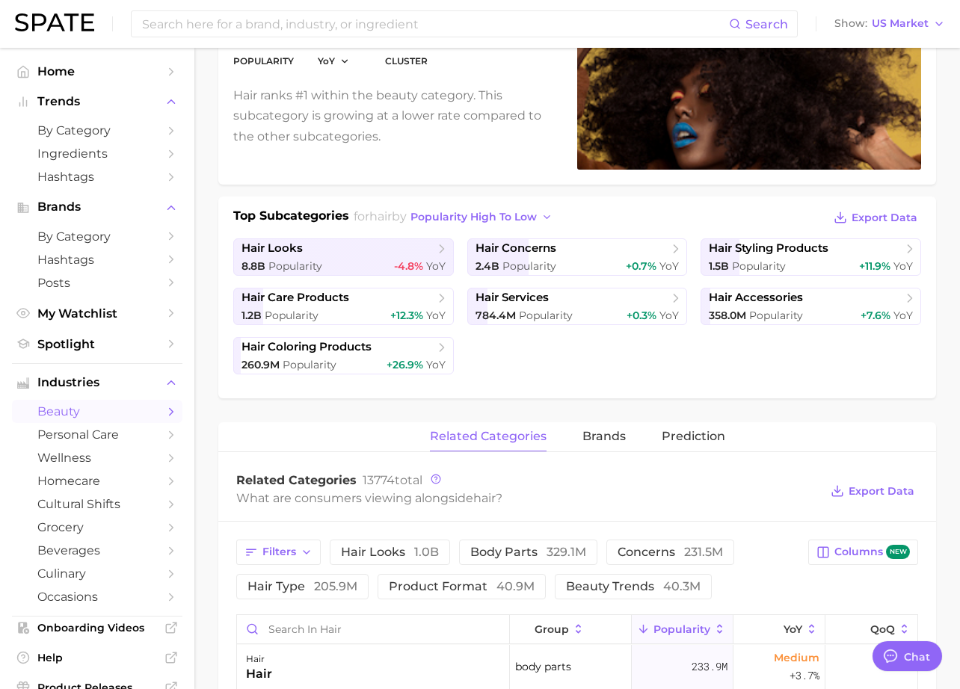
scroll to position [196, 0]
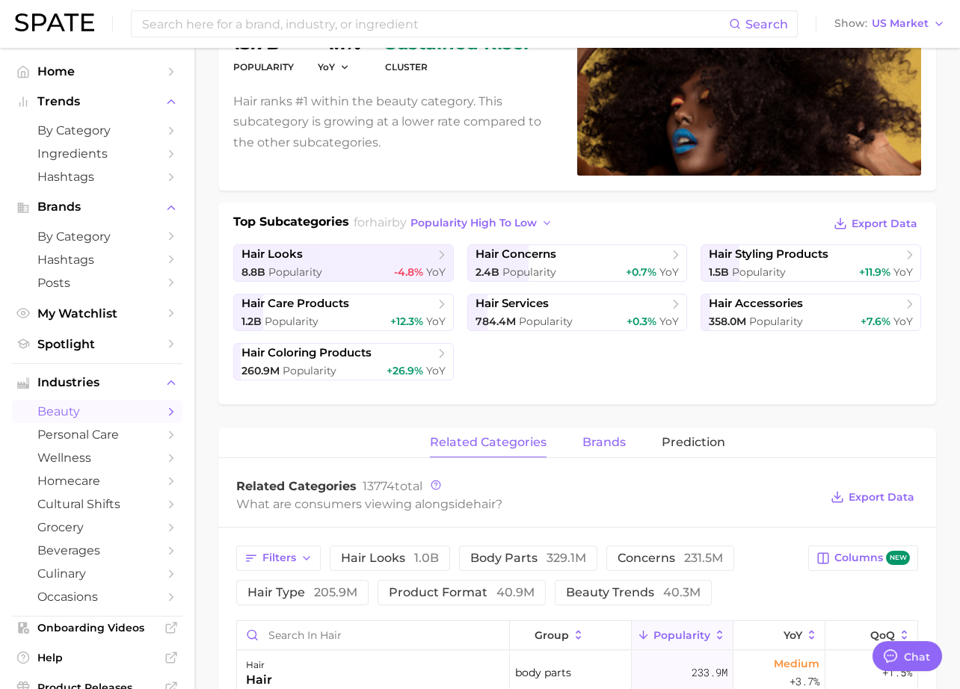
click at [609, 450] on button "brands" at bounding box center [604, 442] width 43 height 29
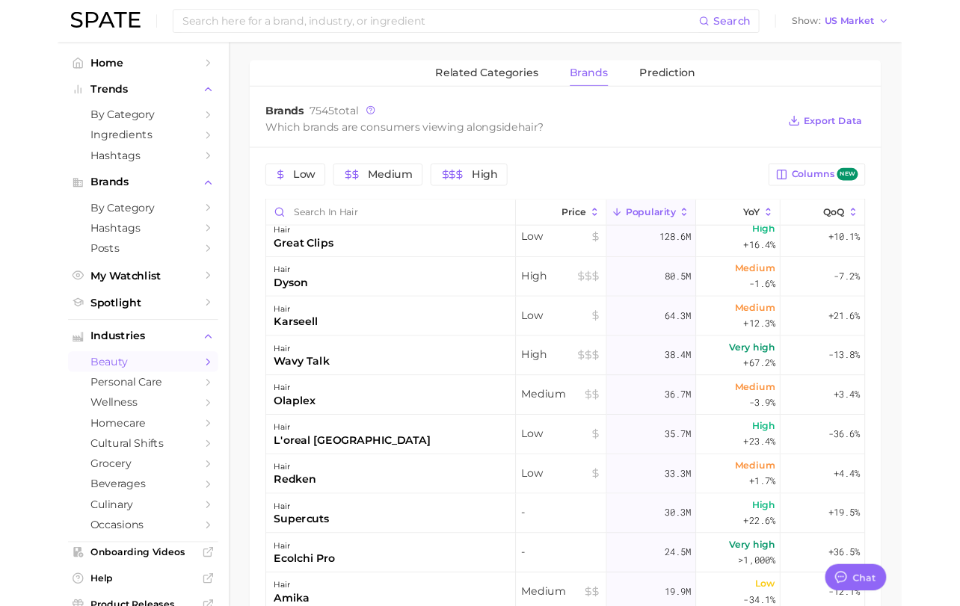
scroll to position [0, 0]
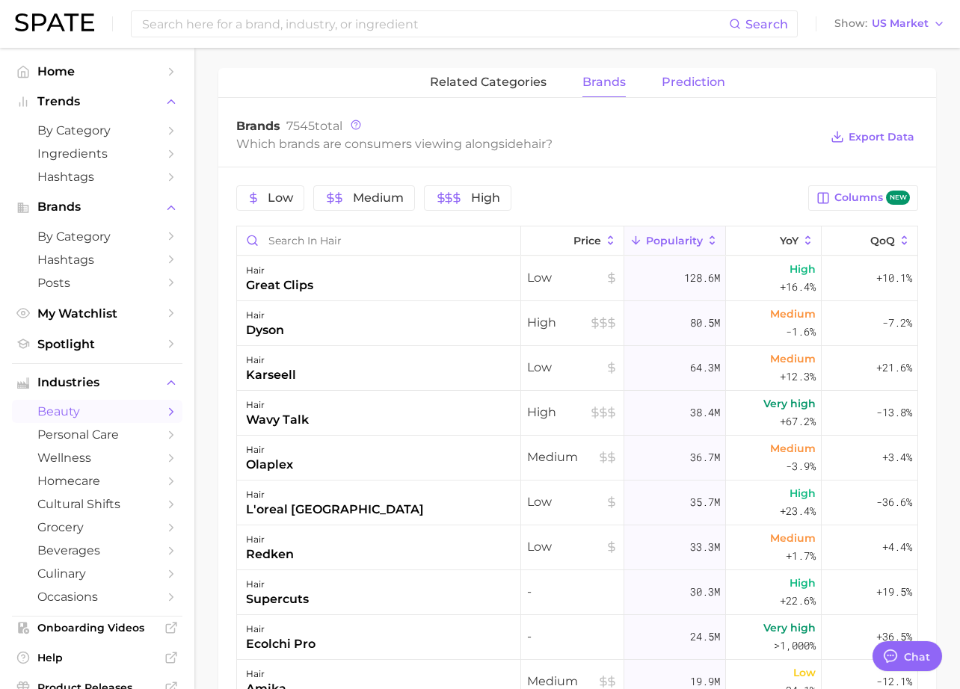
click at [685, 85] on span "Prediction" at bounding box center [694, 82] width 64 height 13
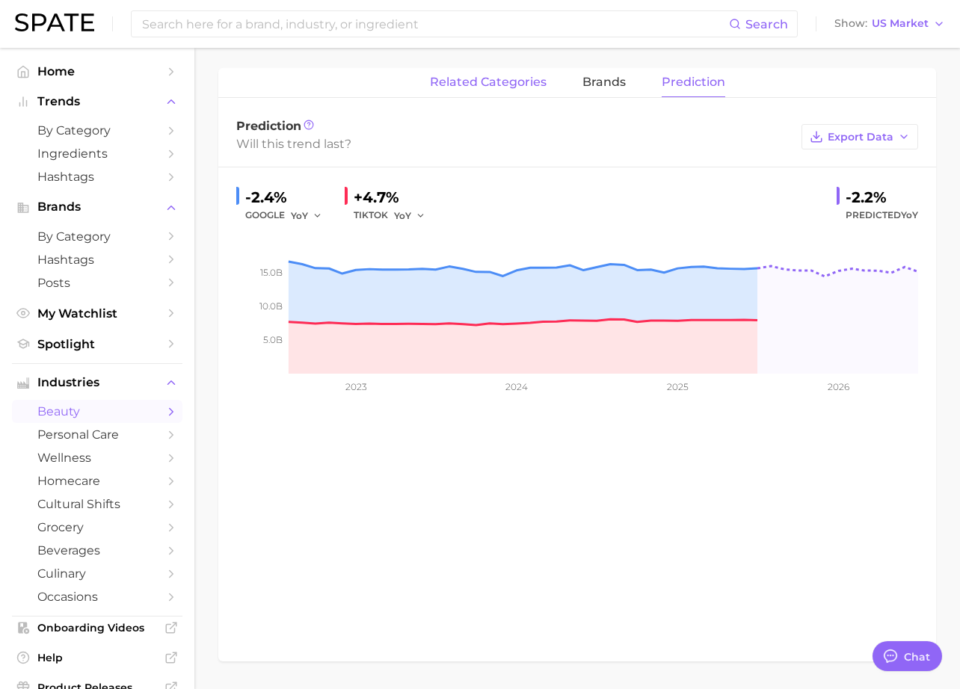
click at [484, 85] on span "related categories" at bounding box center [488, 82] width 117 height 13
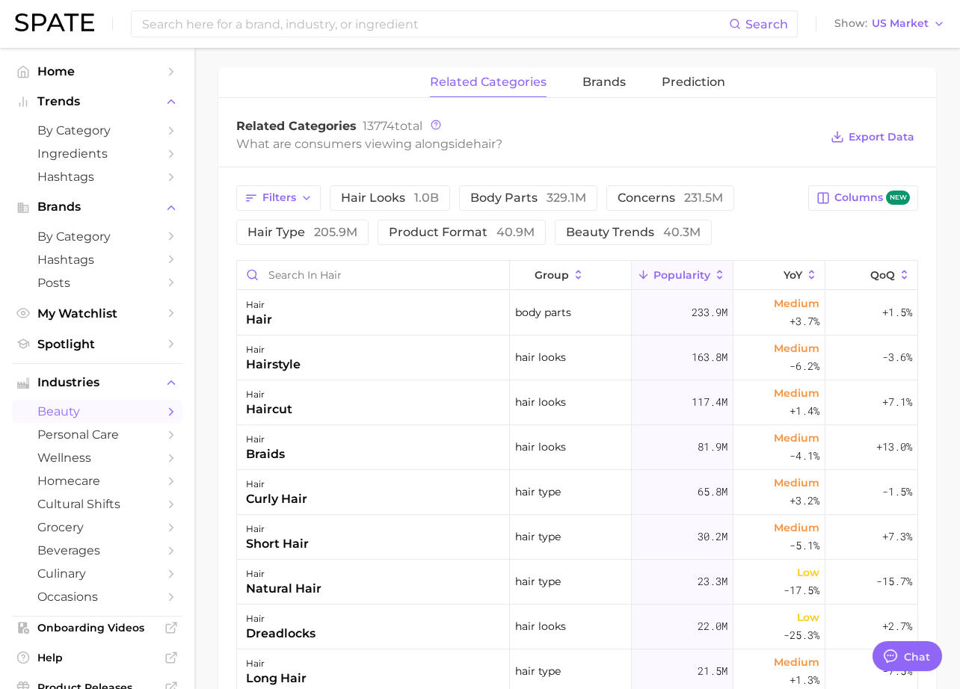
type textarea "x"
